Goal: Check status: Check status

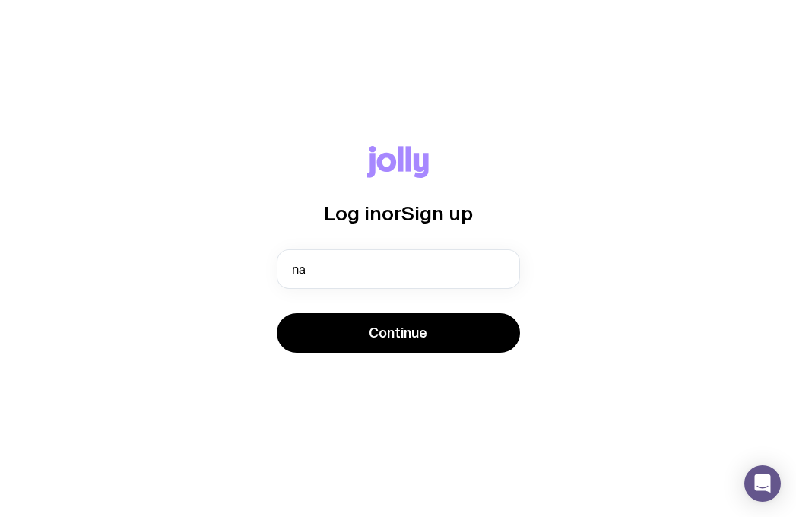
type input "[PERSON_NAME][EMAIL_ADDRESS][DOMAIN_NAME]"
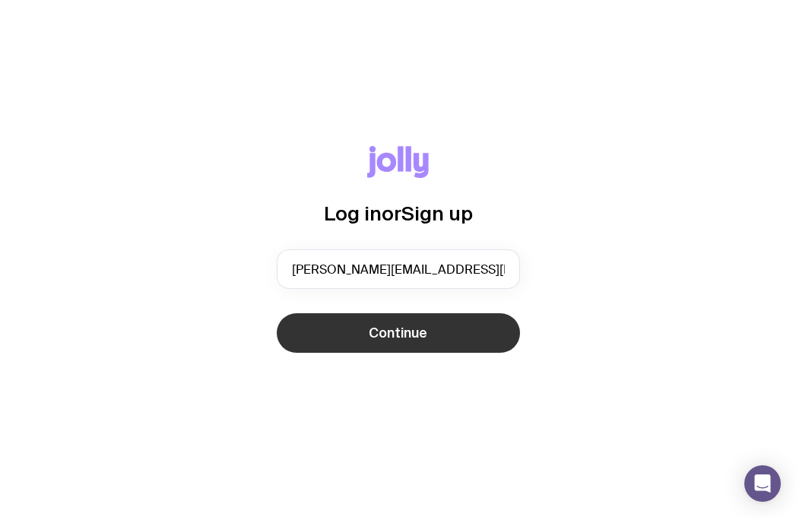
click at [277, 313] on button "Continue" at bounding box center [398, 333] width 243 height 40
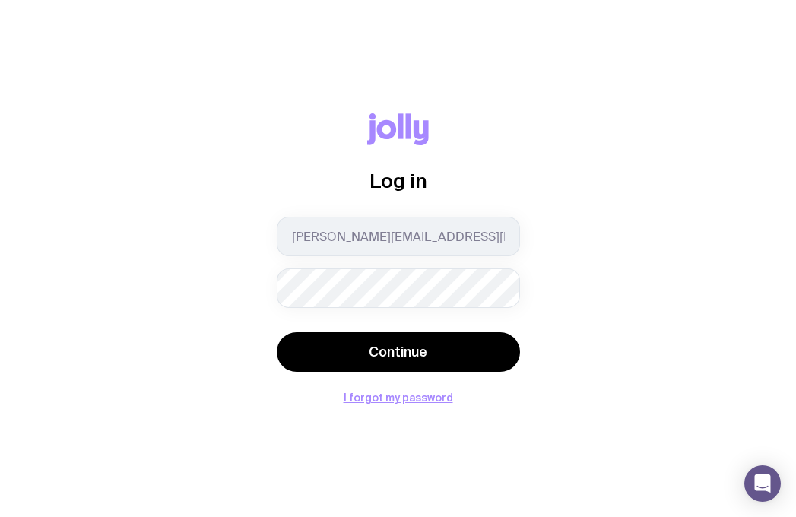
click at [277, 332] on button "Continue" at bounding box center [398, 352] width 243 height 40
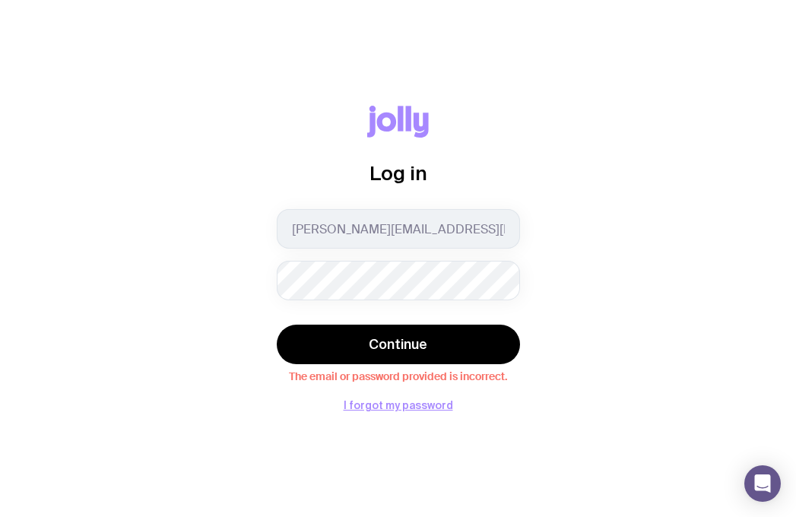
click at [299, 308] on form "[PERSON_NAME][EMAIL_ADDRESS][DOMAIN_NAME] Continue The email or password provid…" at bounding box center [398, 295] width 243 height 173
click at [277, 325] on button "Continue" at bounding box center [398, 345] width 243 height 40
click at [324, 306] on form "[PERSON_NAME][EMAIL_ADDRESS][DOMAIN_NAME] Continue The email or password provid…" at bounding box center [398, 295] width 243 height 173
click at [277, 325] on button "Continue" at bounding box center [398, 345] width 243 height 40
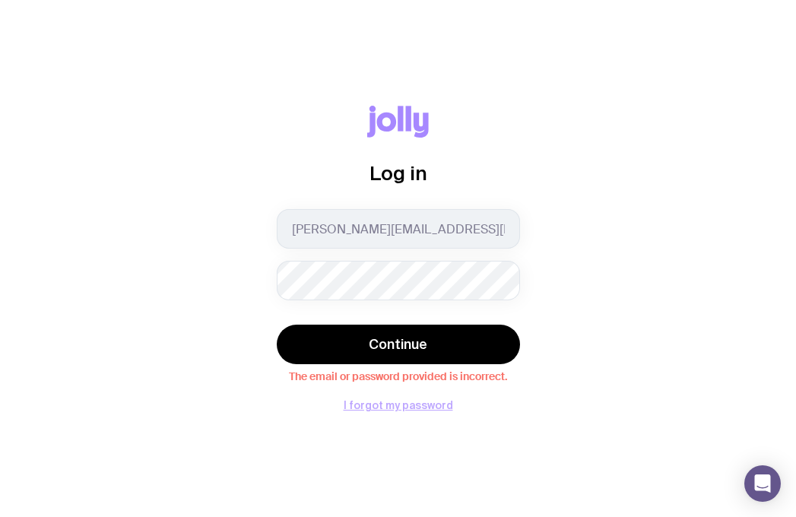
click at [393, 408] on button "I forgot my password" at bounding box center [399, 405] width 110 height 12
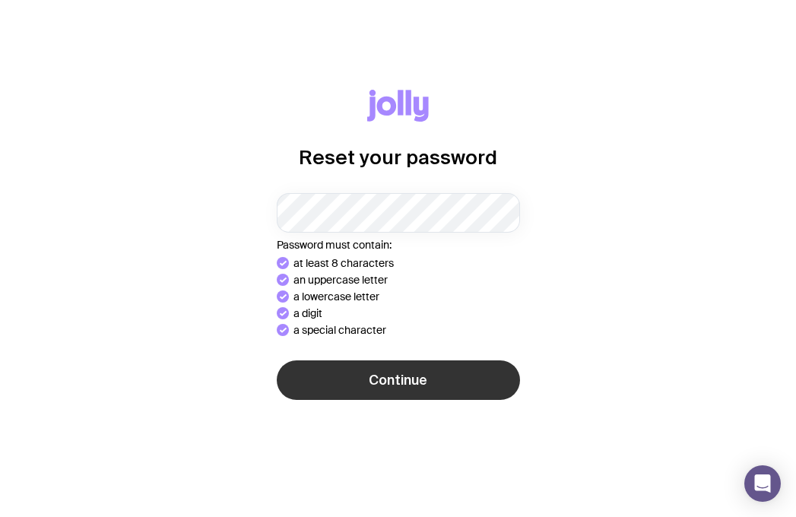
click at [399, 370] on button "Continue" at bounding box center [398, 381] width 243 height 40
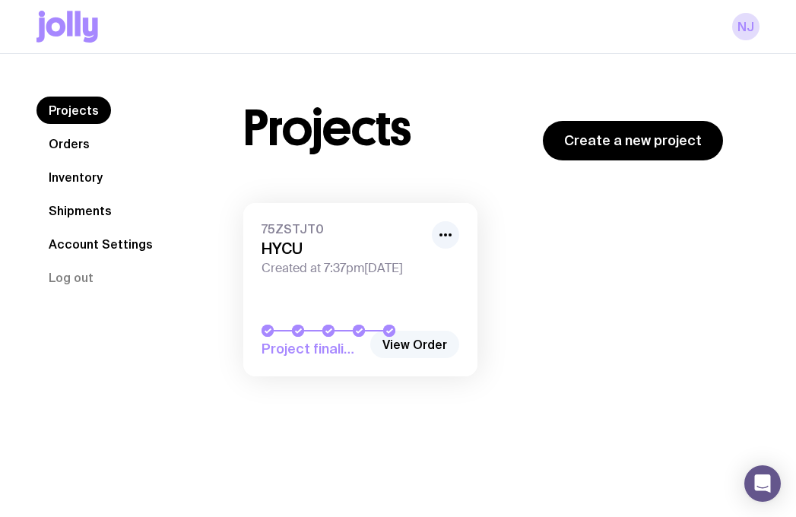
click at [416, 348] on link "View Order" at bounding box center [414, 344] width 89 height 27
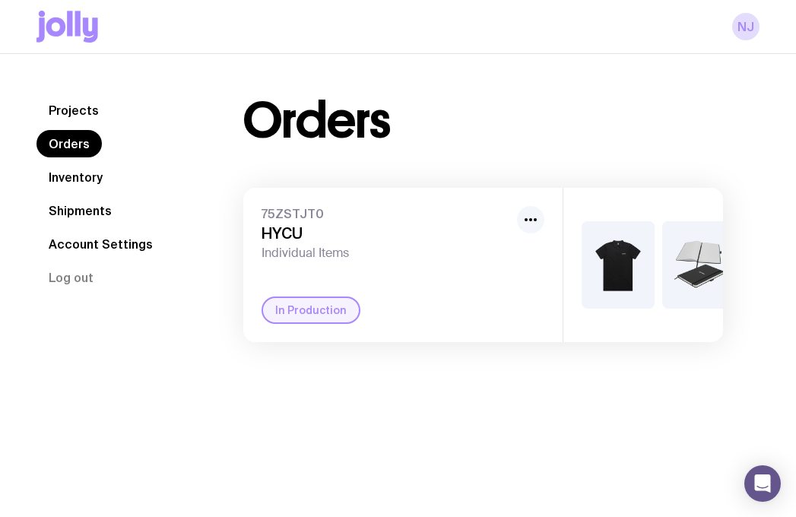
click at [529, 221] on icon "button" at bounding box center [531, 220] width 18 height 18
click at [82, 181] on link "Inventory" at bounding box center [76, 177] width 78 height 27
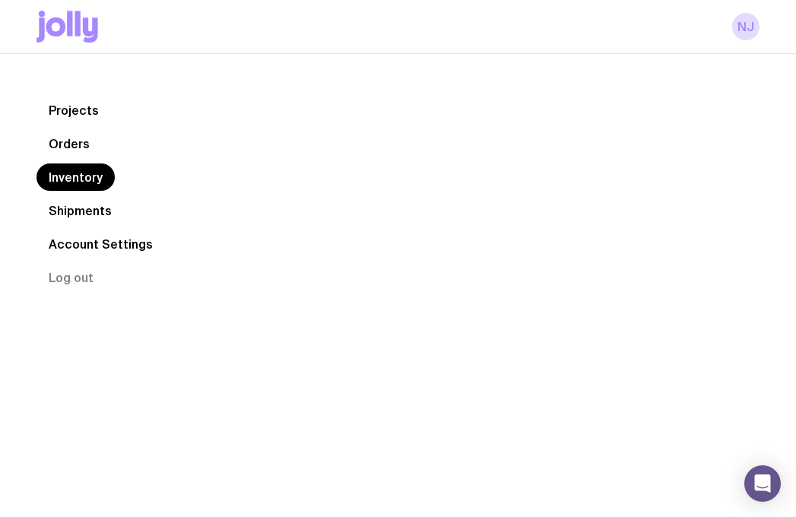
click at [89, 243] on link "Account Settings" at bounding box center [101, 243] width 129 height 27
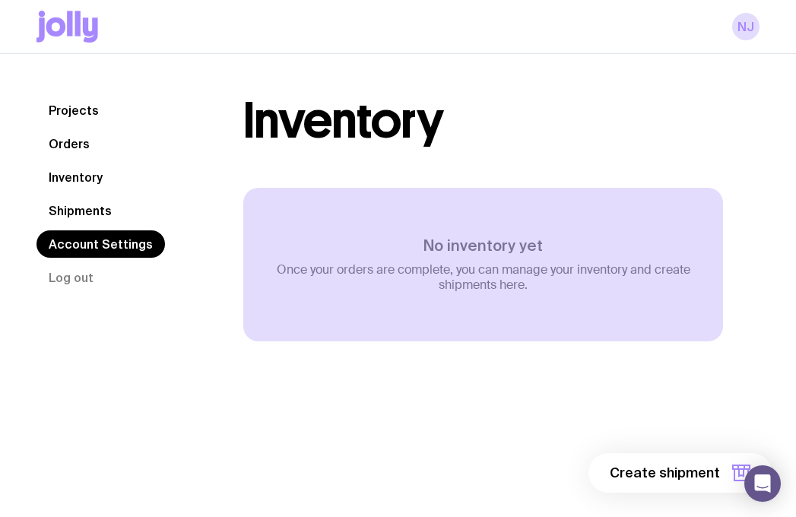
click at [87, 218] on link "Shipments" at bounding box center [80, 210] width 87 height 27
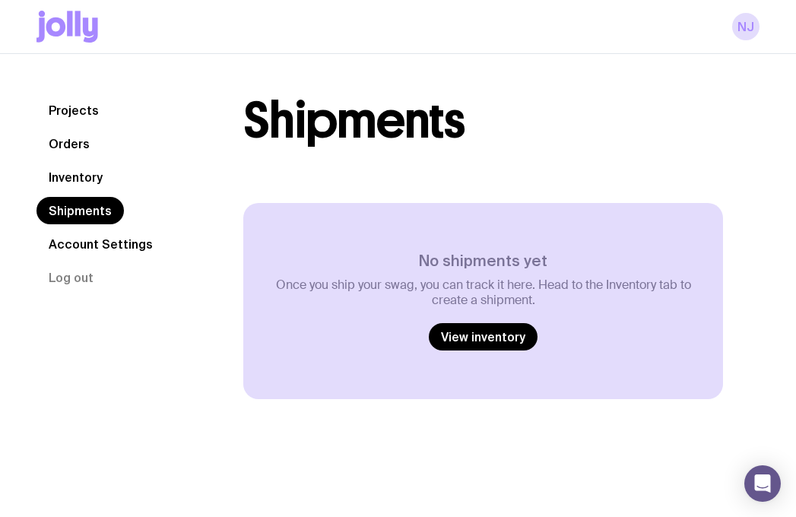
click at [65, 107] on link "Projects" at bounding box center [74, 110] width 75 height 27
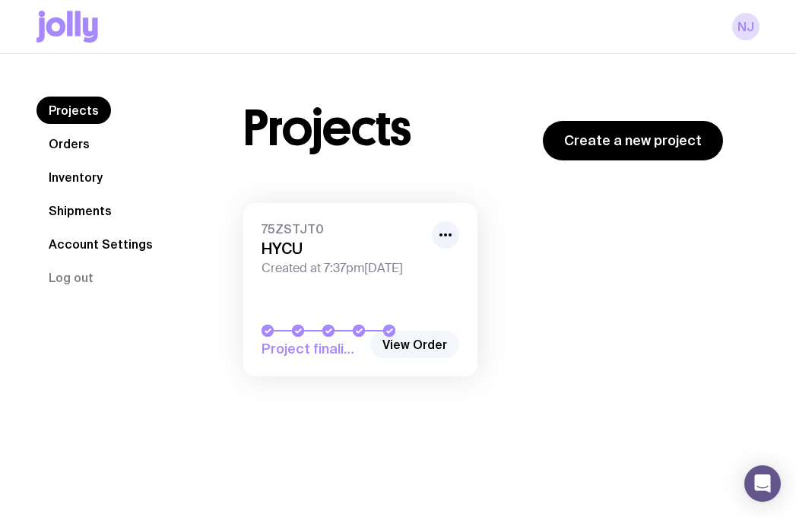
click at [424, 342] on link "View Order" at bounding box center [414, 344] width 89 height 27
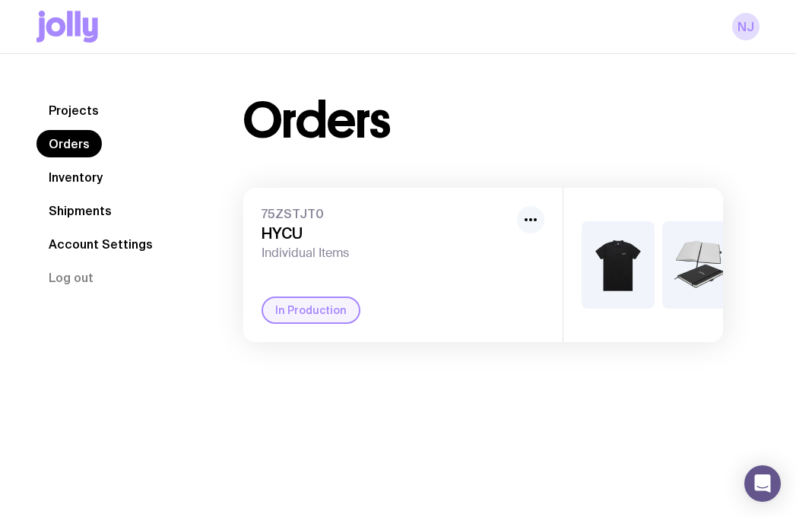
click at [529, 217] on icon "button" at bounding box center [531, 220] width 18 height 18
click at [297, 230] on h3 "HYCU" at bounding box center [387, 233] width 250 height 18
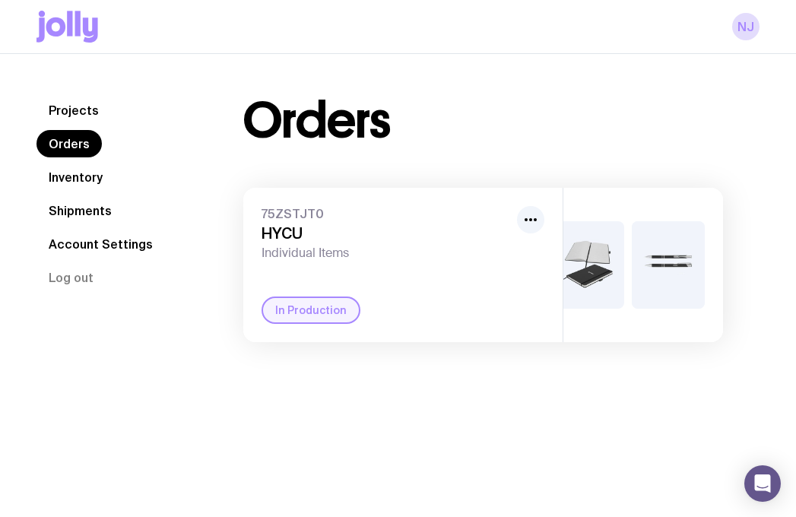
click at [314, 312] on div "In Production" at bounding box center [311, 310] width 99 height 27
click at [75, 183] on link "Inventory" at bounding box center [76, 177] width 78 height 27
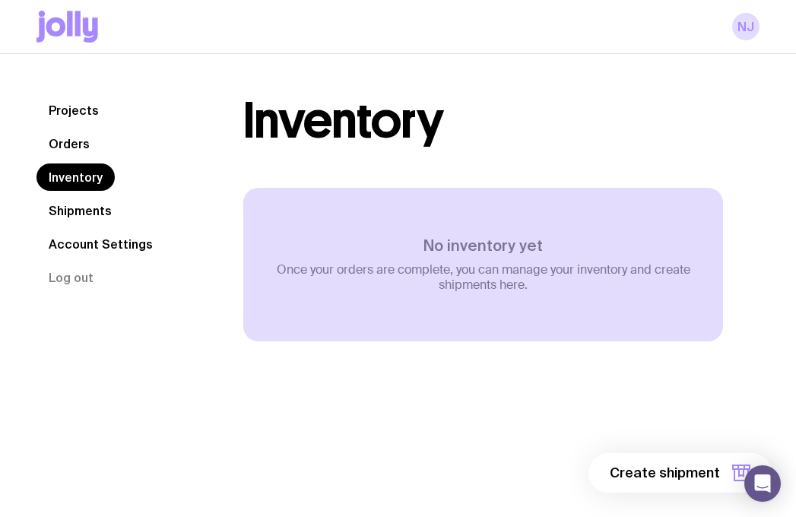
click at [80, 202] on link "Shipments" at bounding box center [80, 210] width 87 height 27
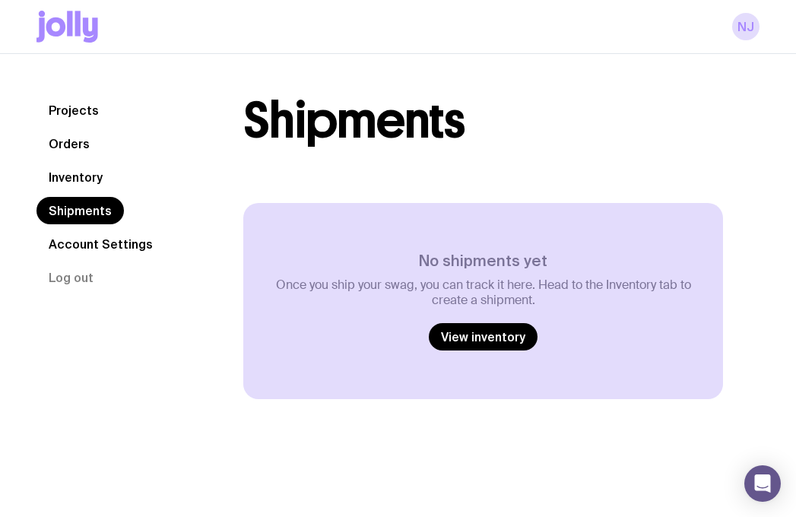
click at [80, 239] on link "Account Settings" at bounding box center [101, 243] width 129 height 27
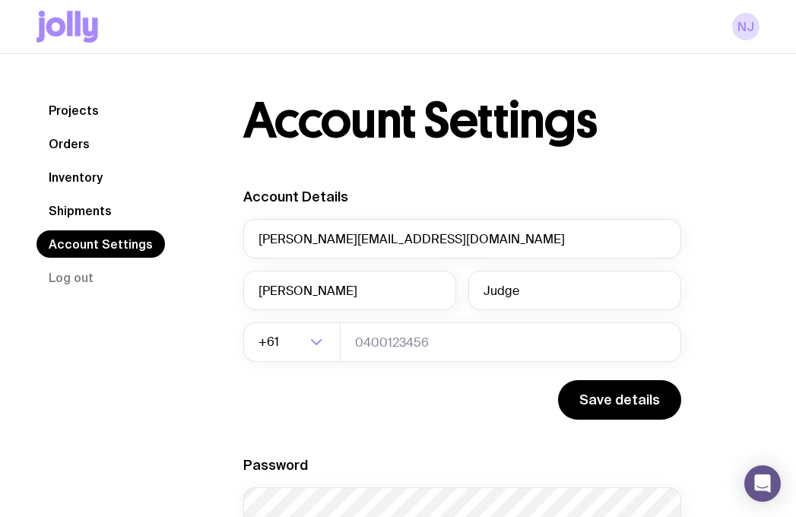
click at [78, 104] on link "Projects" at bounding box center [74, 110] width 75 height 27
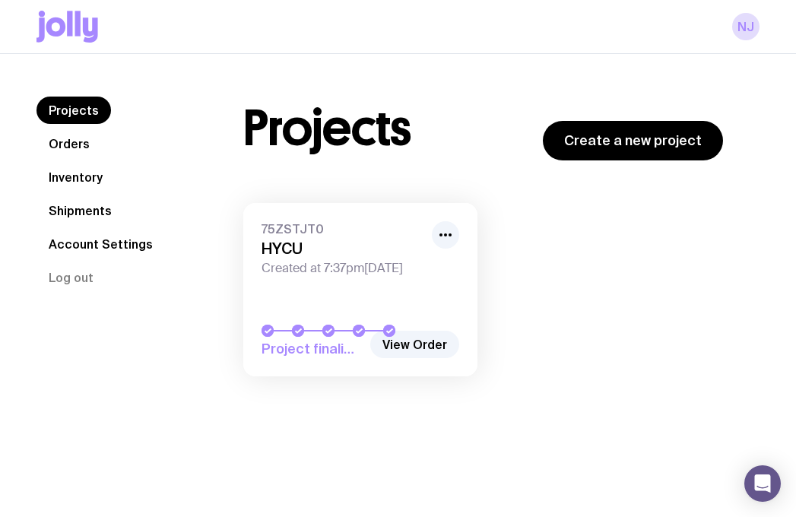
click at [354, 243] on h3 "HYCU" at bounding box center [342, 249] width 161 height 18
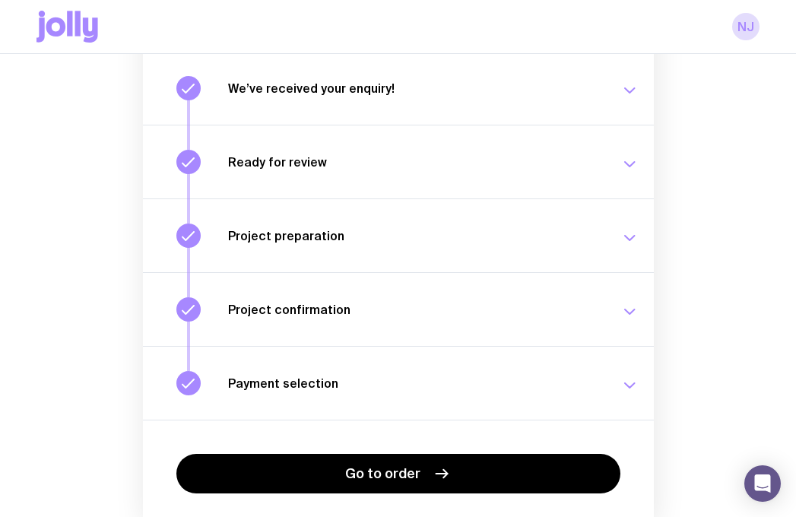
scroll to position [192, 0]
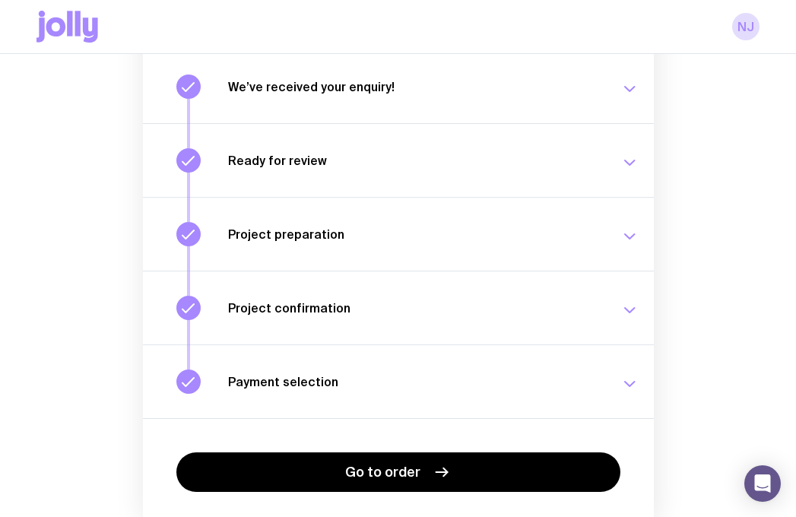
click at [312, 375] on h3 "Payment selection" at bounding box center [415, 381] width 374 height 15
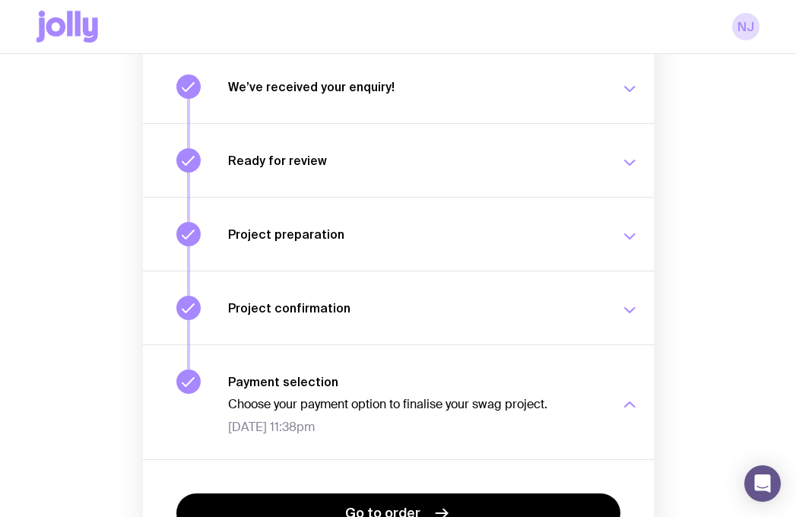
scroll to position [303, 0]
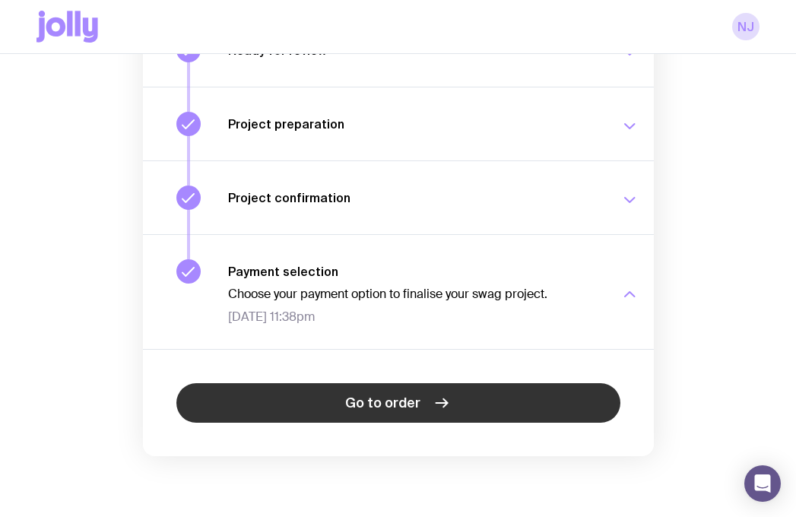
click at [363, 408] on span "Go to order" at bounding box center [382, 403] width 75 height 18
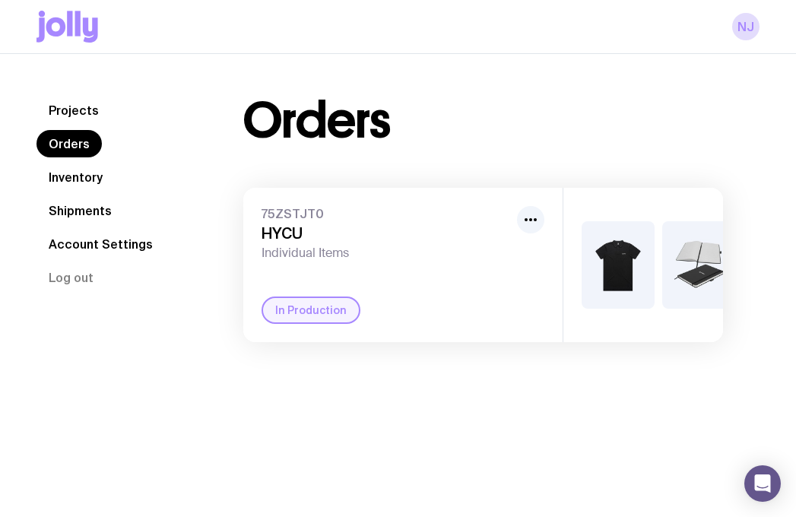
click at [415, 215] on span "75ZSTJT0" at bounding box center [387, 213] width 250 height 15
click at [320, 221] on span "75ZSTJT0" at bounding box center [387, 213] width 250 height 15
click at [289, 215] on span "75ZSTJT0" at bounding box center [387, 213] width 250 height 15
click at [539, 205] on div "75ZSTJT0 HYCU Individual Items In Production" at bounding box center [402, 265] width 319 height 154
click at [536, 212] on icon "button" at bounding box center [531, 220] width 18 height 18
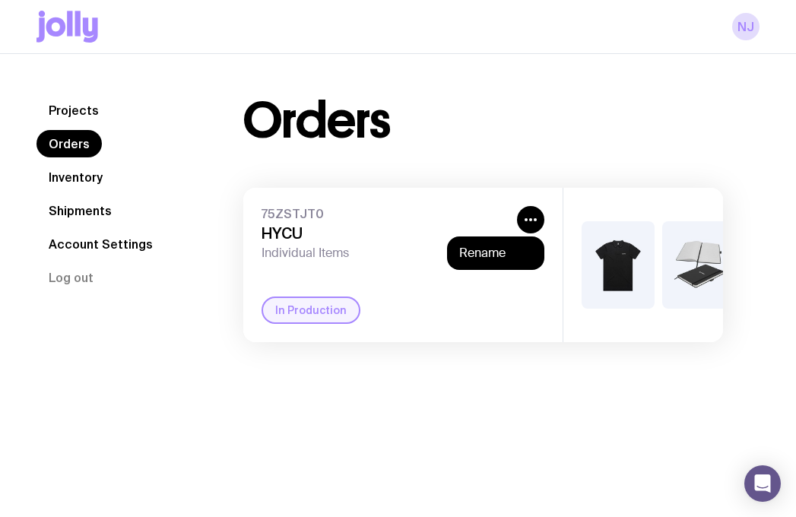
click at [70, 137] on link "Orders" at bounding box center [69, 143] width 65 height 27
click at [609, 243] on img at bounding box center [618, 264] width 73 height 87
click at [313, 316] on div "In Production" at bounding box center [311, 310] width 99 height 27
click at [285, 306] on div "In Production" at bounding box center [311, 310] width 99 height 27
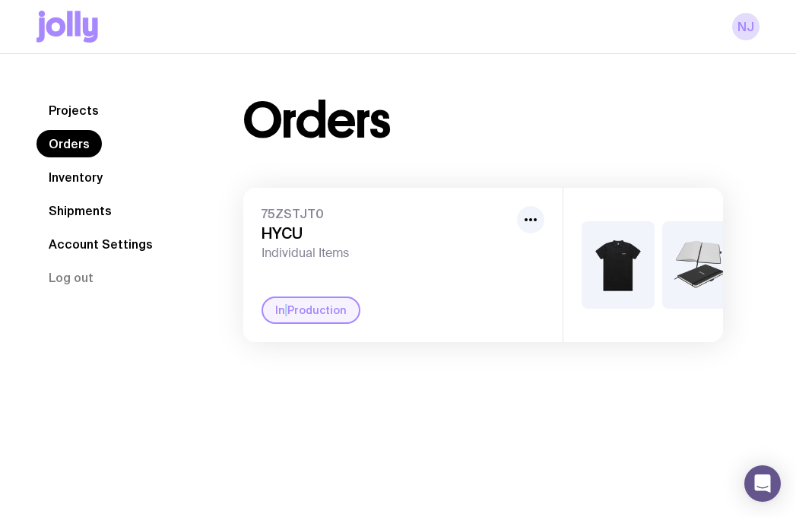
click at [71, 109] on link "Projects" at bounding box center [74, 110] width 75 height 27
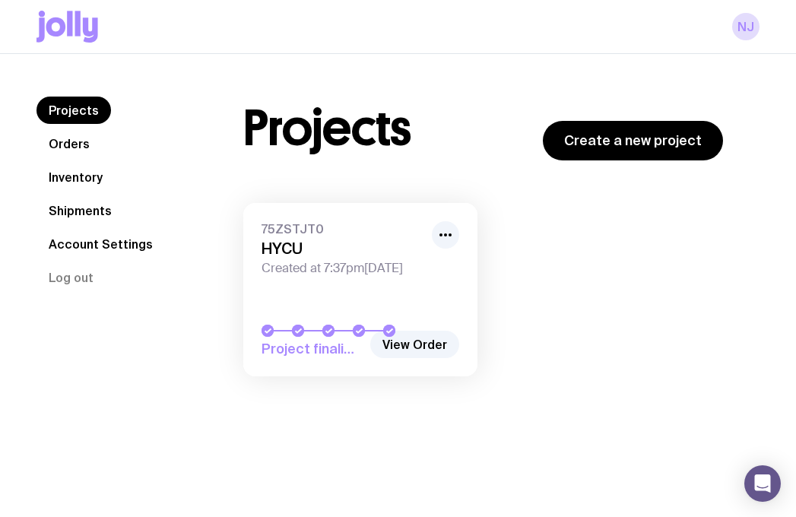
click at [411, 292] on link "75ZSTJT0 HYCU Created at 7:37pm, Tue 23rd Sep 2025 Project finalised" at bounding box center [360, 289] width 234 height 173
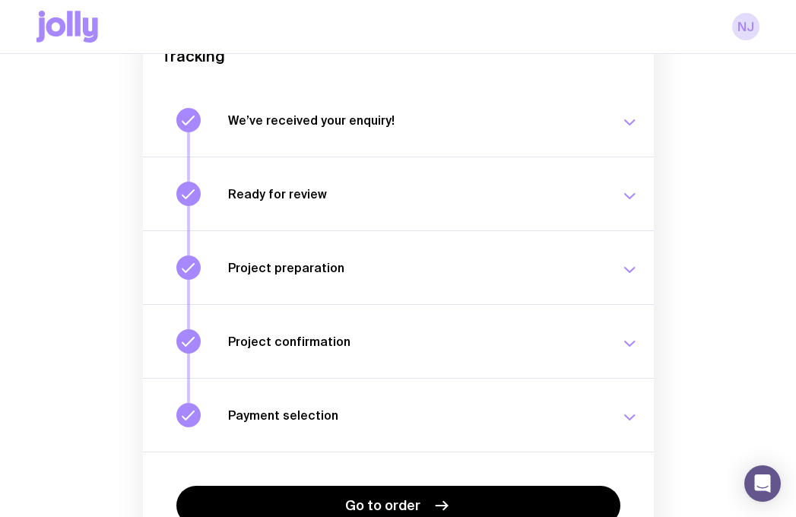
scroll to position [208, 0]
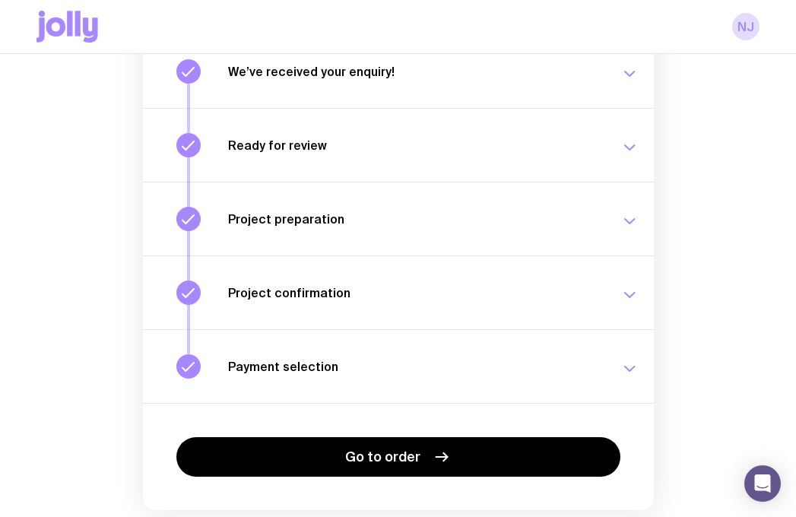
click at [324, 288] on h3 "Project confirmation" at bounding box center [415, 292] width 374 height 15
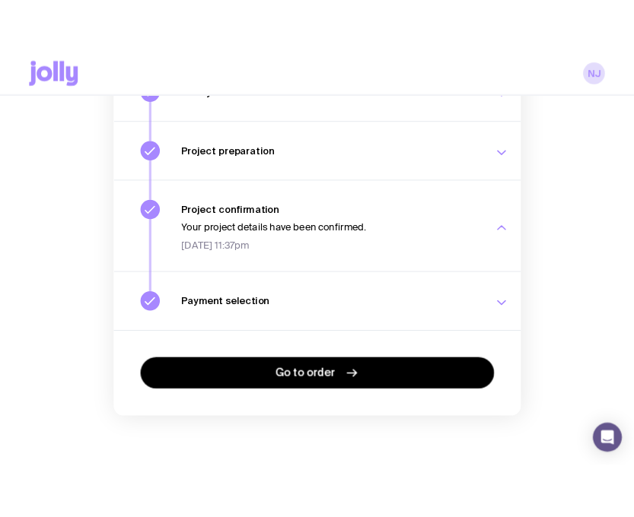
scroll to position [0, 0]
